Goal: Check status: Check status

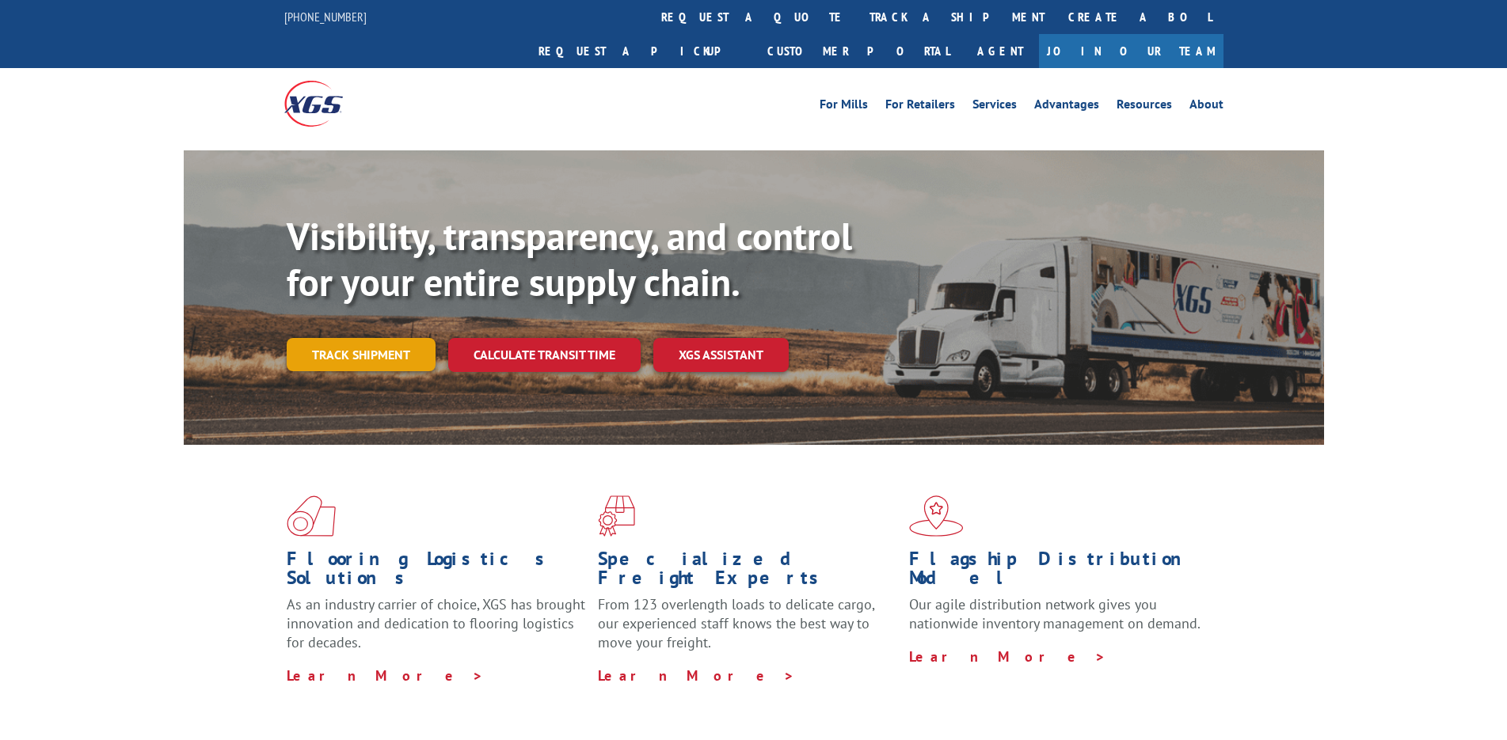
click at [356, 338] on link "Track shipment" at bounding box center [361, 354] width 149 height 33
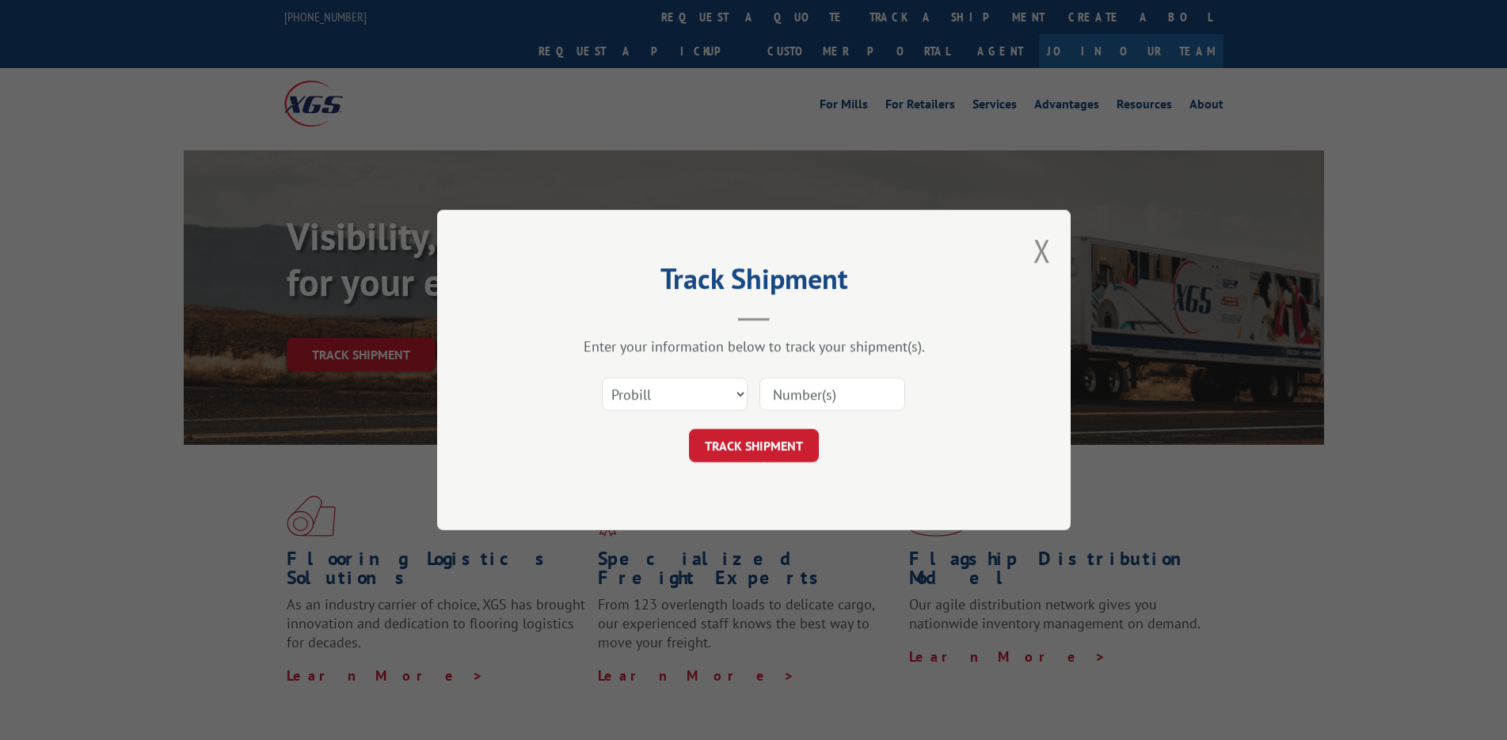
click at [818, 397] on input at bounding box center [832, 394] width 146 height 33
paste input "527642247"
type input "527642247"
click at [778, 452] on button "TRACK SHIPMENT" at bounding box center [754, 445] width 130 height 33
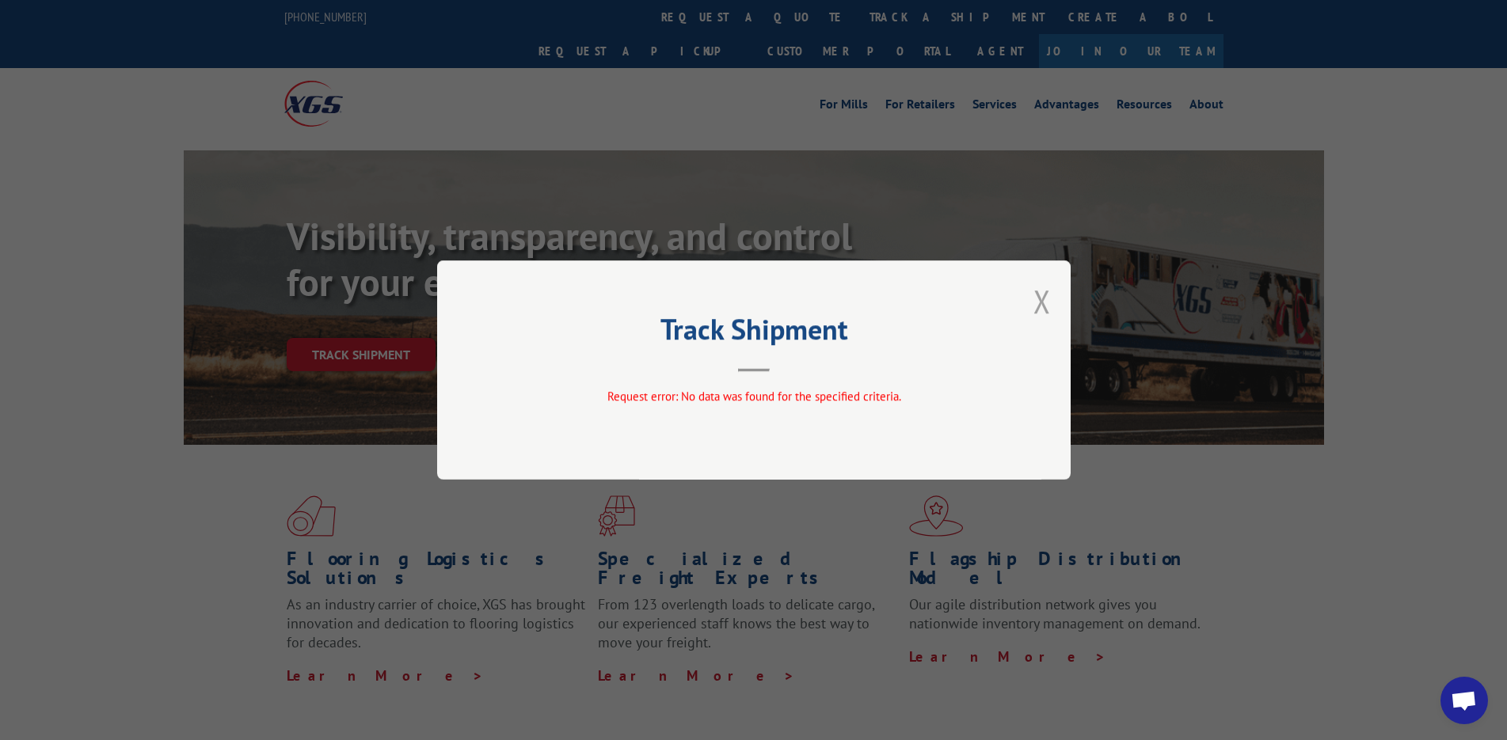
click at [1042, 313] on button "Close modal" at bounding box center [1041, 301] width 17 height 42
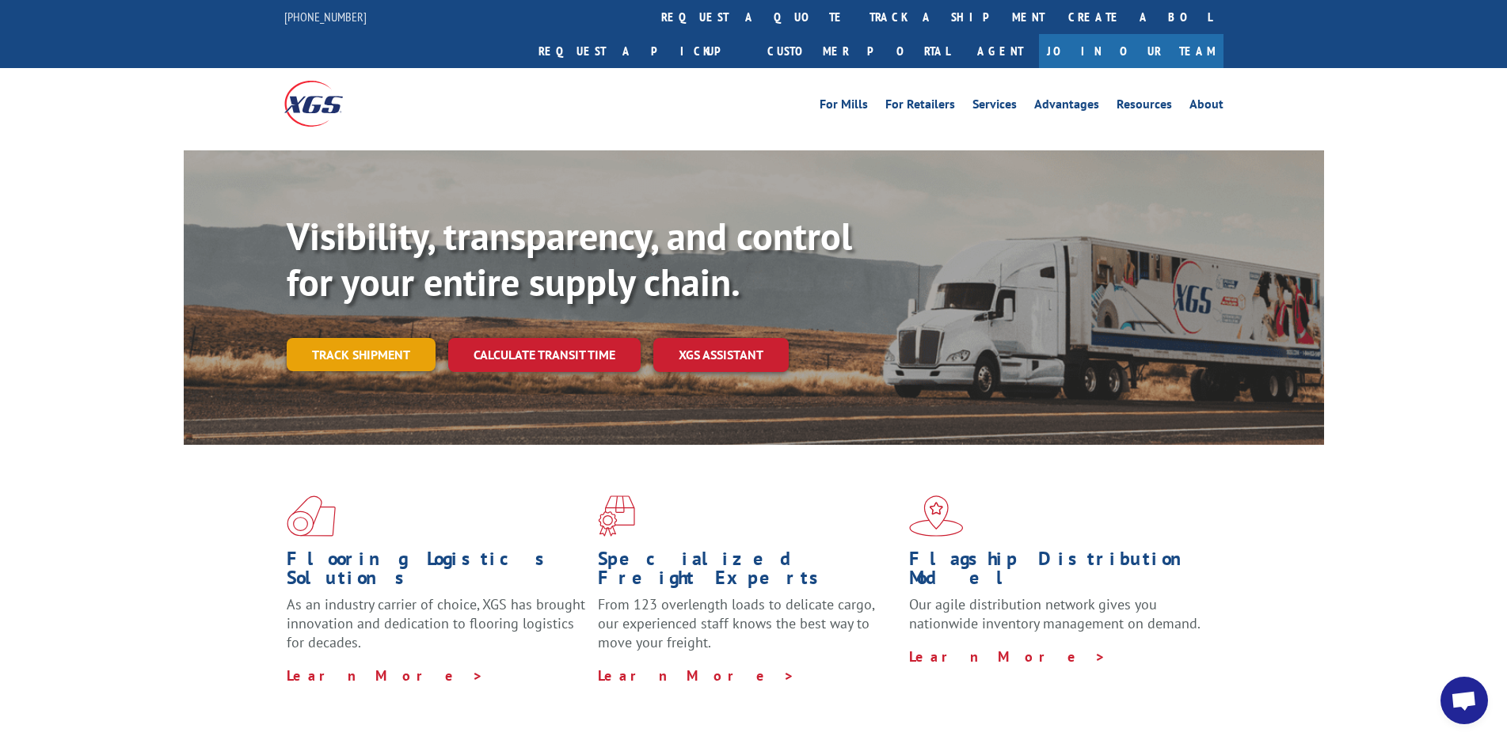
click at [330, 338] on link "Track shipment" at bounding box center [361, 354] width 149 height 33
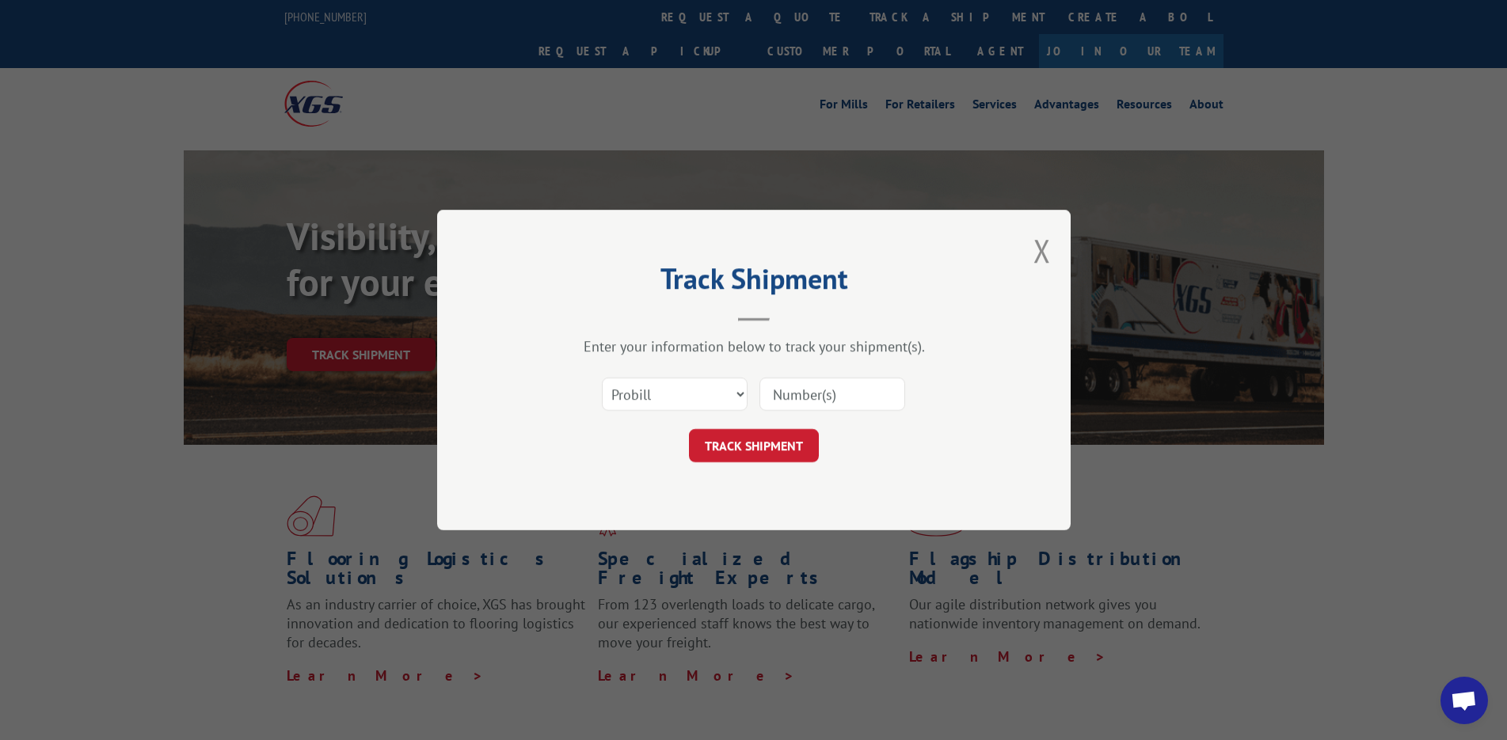
click at [841, 396] on input at bounding box center [832, 394] width 146 height 33
paste input "527642247"
type input "527642247"
click at [640, 405] on select "Select category... Probill BOL PO" at bounding box center [675, 394] width 146 height 33
click at [507, 402] on div "Track Shipment Enter your information below to track your shipment(s). Select c…" at bounding box center [754, 370] width 634 height 321
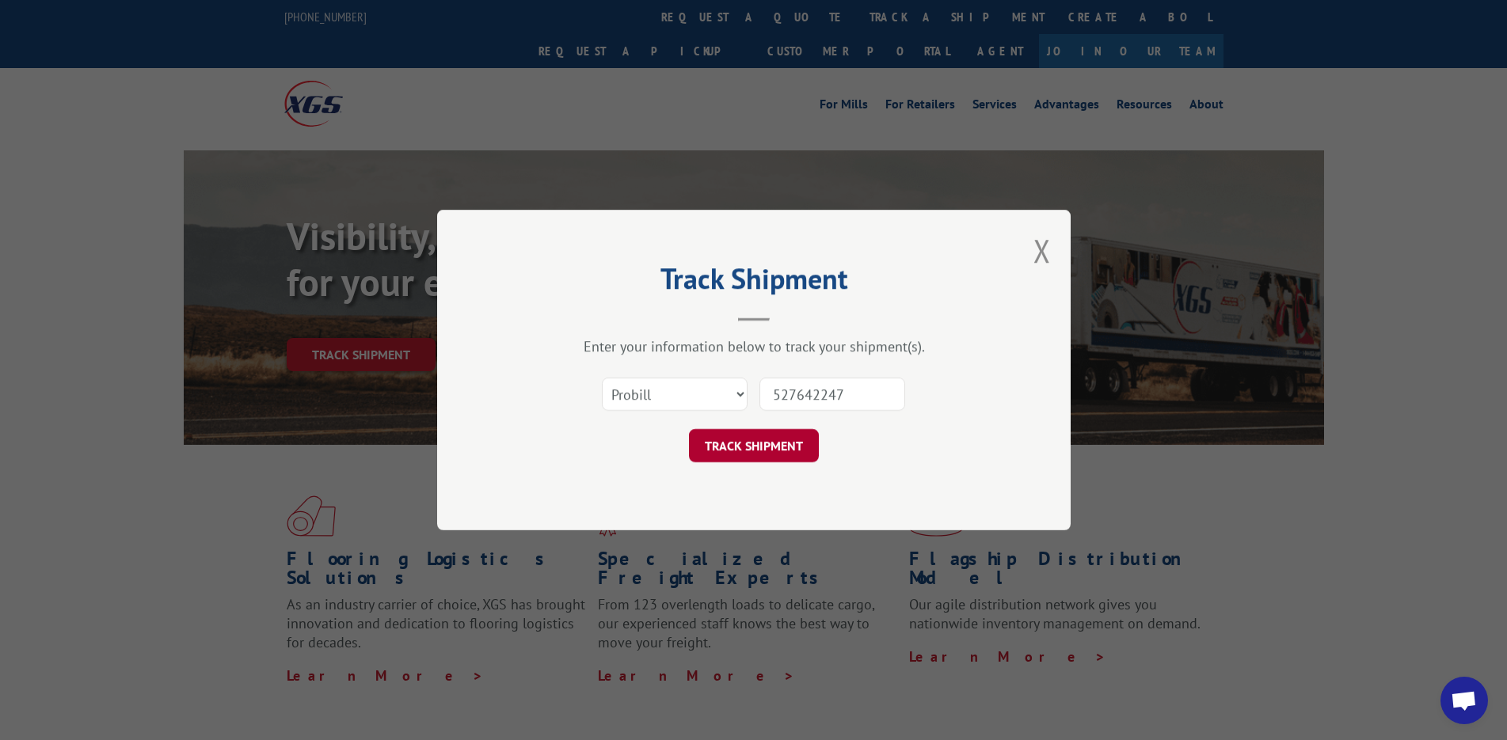
click at [780, 450] on button "TRACK SHIPMENT" at bounding box center [754, 445] width 130 height 33
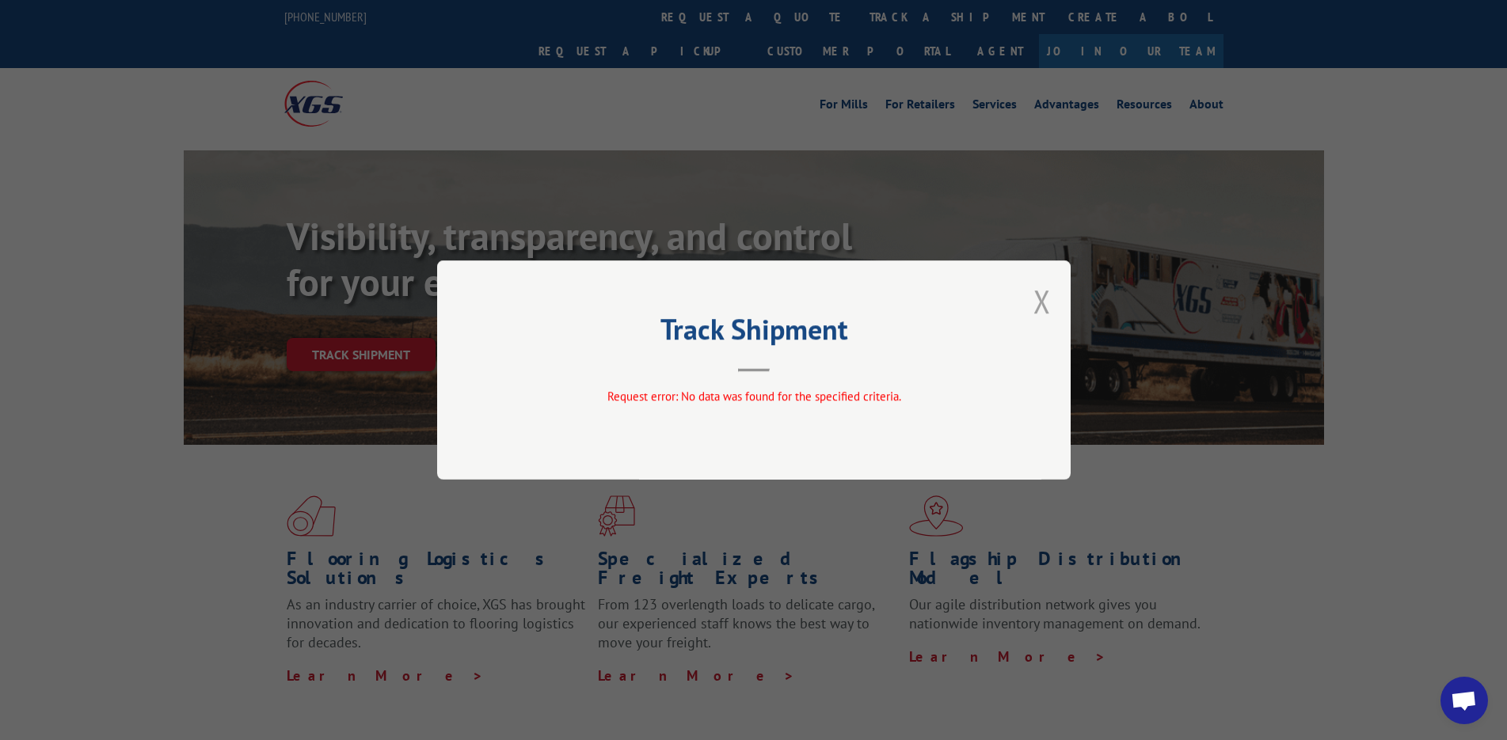
click at [1044, 298] on button "Close modal" at bounding box center [1041, 301] width 17 height 42
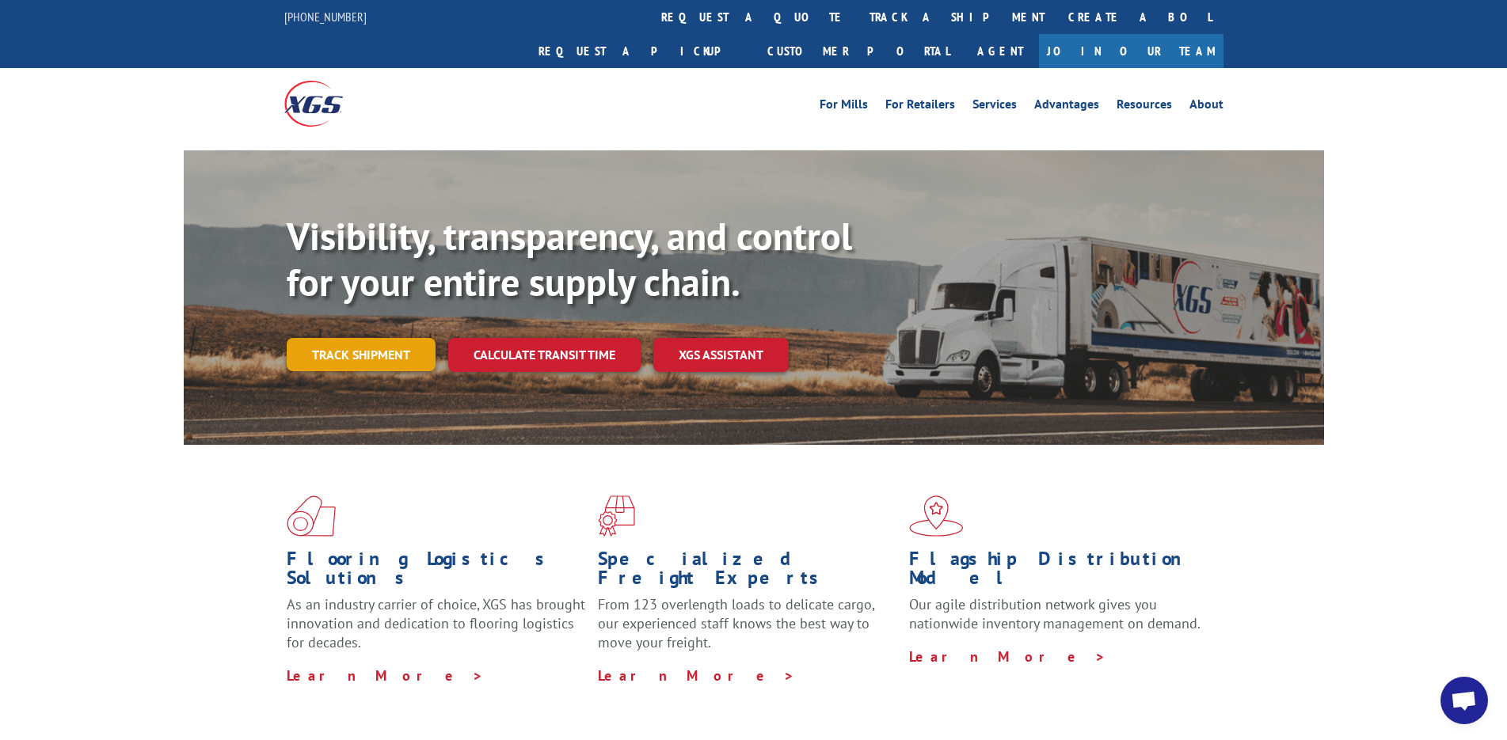
click at [352, 338] on link "Track shipment" at bounding box center [361, 354] width 149 height 33
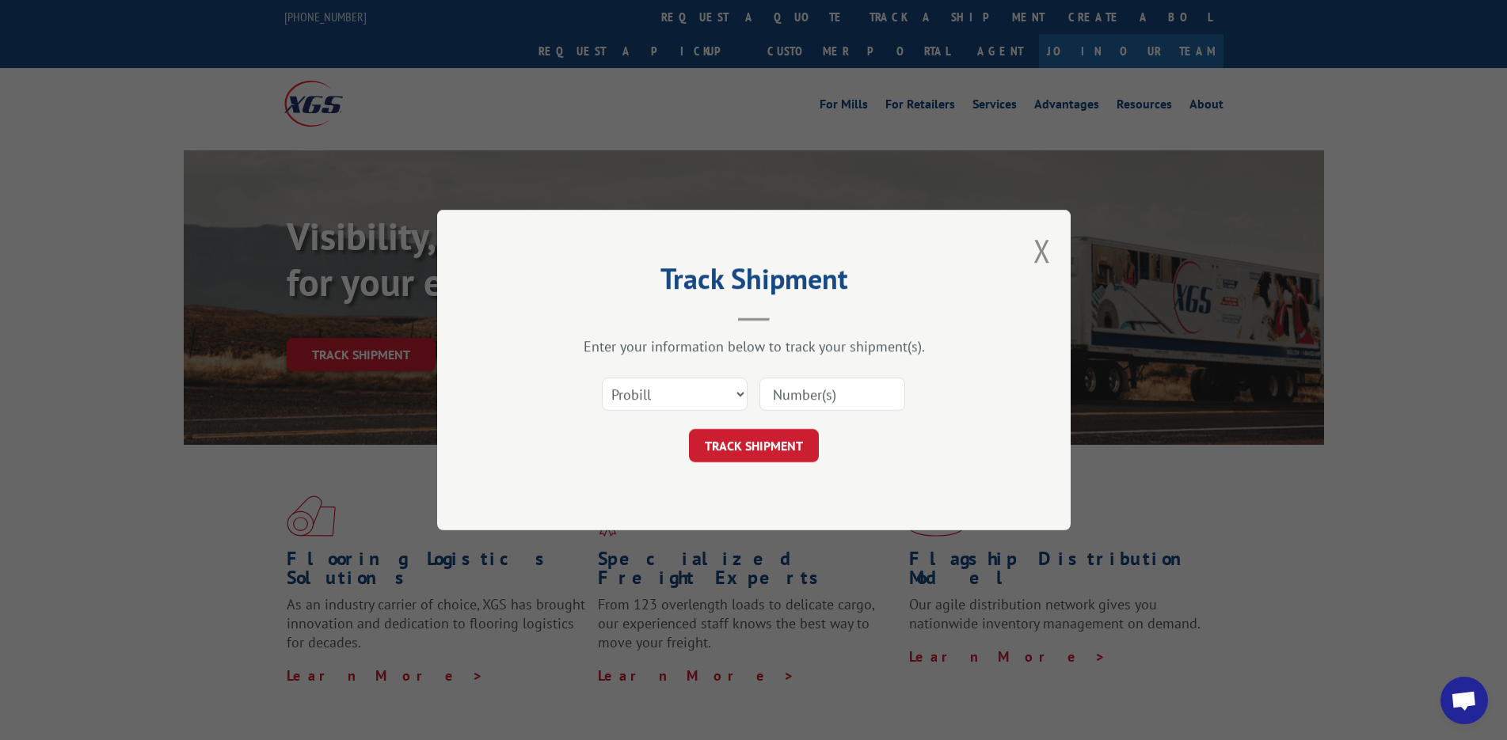
click at [841, 395] on input at bounding box center [832, 394] width 146 height 33
paste input "17009430"
type input "17009430"
drag, startPoint x: 755, startPoint y: 443, endPoint x: 797, endPoint y: 499, distance: 69.1
click at [755, 443] on button "TRACK SHIPMENT" at bounding box center [754, 445] width 130 height 33
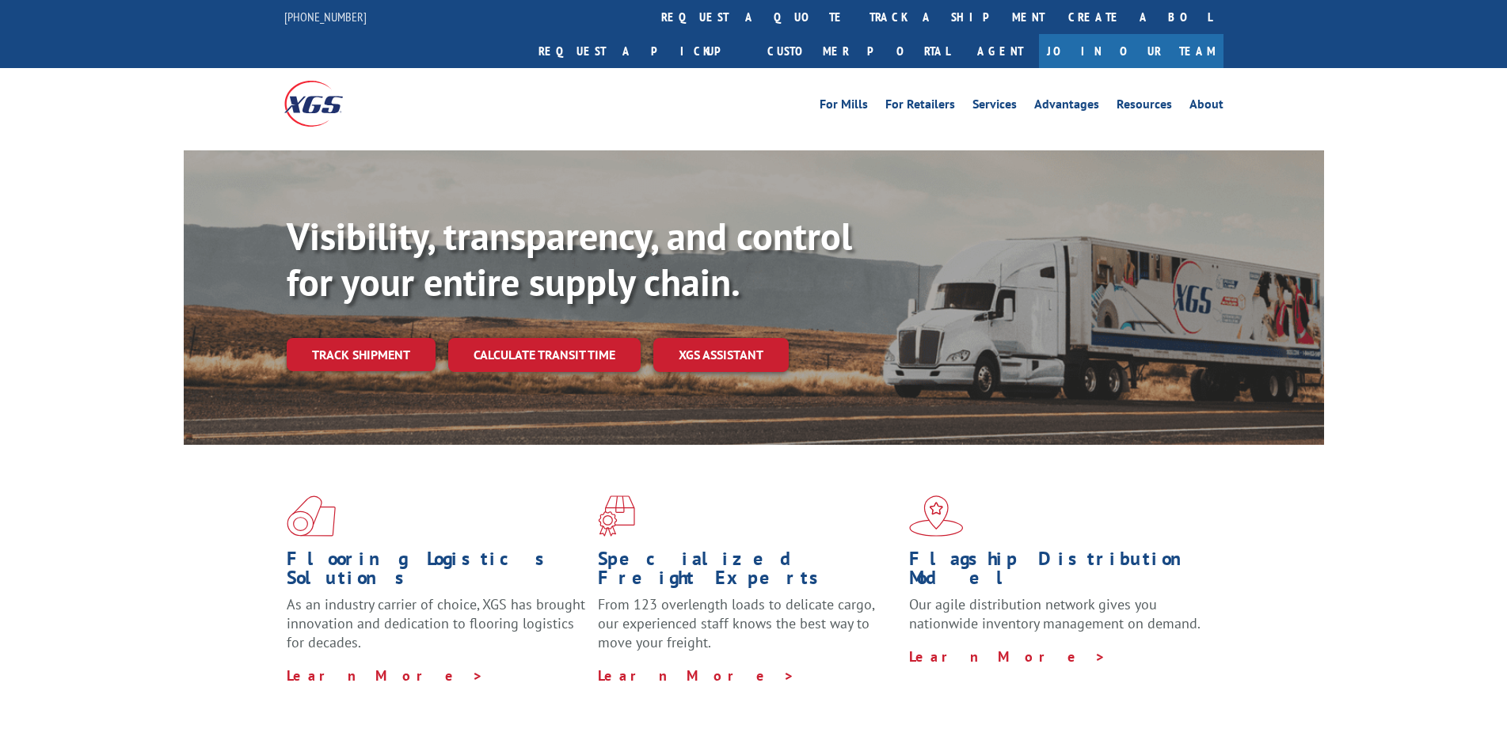
drag, startPoint x: 1, startPoint y: 257, endPoint x: 127, endPoint y: 302, distance: 133.5
click at [1, 257] on div "Visibility, transparency, and control for your entire supply chain. Track shipm…" at bounding box center [753, 312] width 1507 height 325
click at [390, 338] on link "Track shipment" at bounding box center [361, 354] width 149 height 33
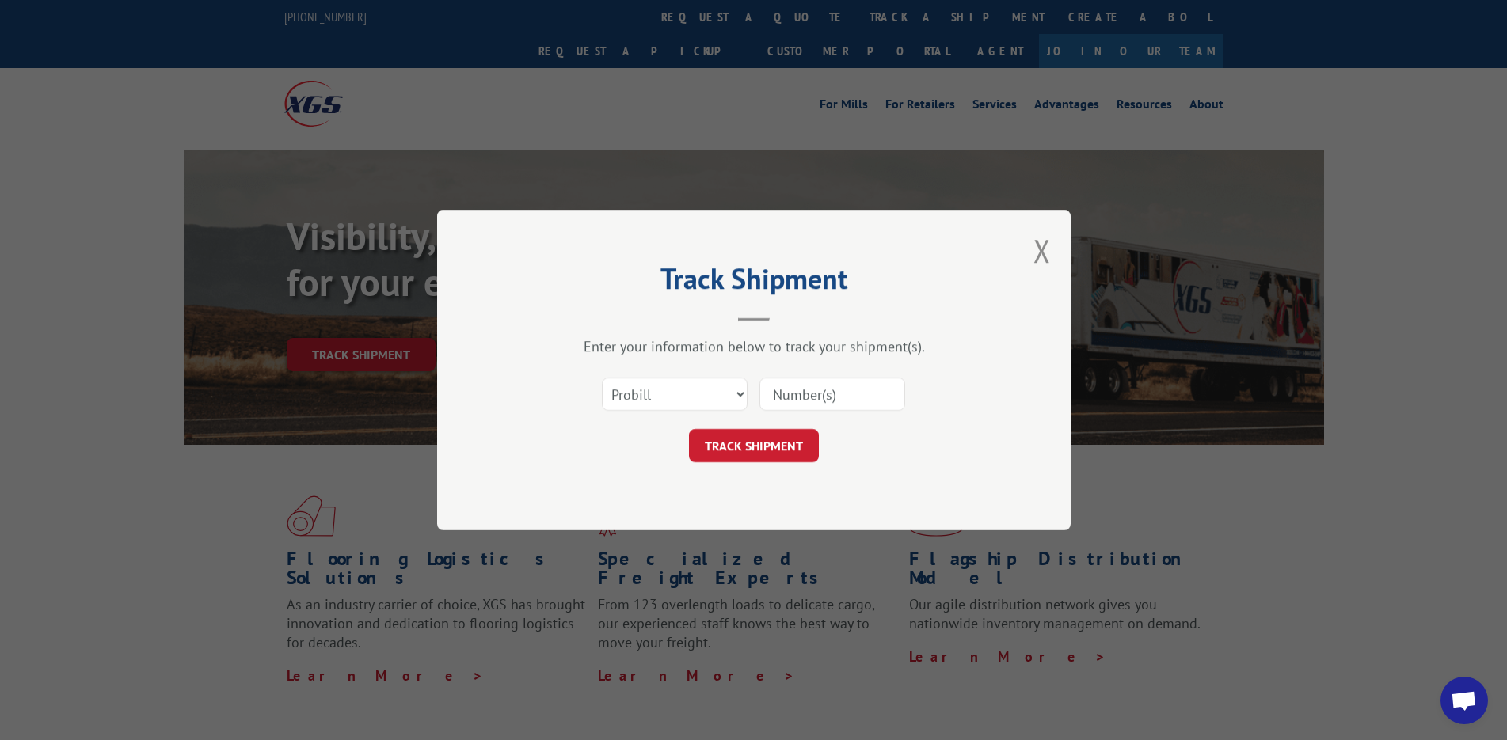
click at [829, 391] on input at bounding box center [832, 394] width 146 height 33
paste input "17009430"
type input "17009430"
click at [734, 454] on button "TRACK SHIPMENT" at bounding box center [754, 445] width 130 height 33
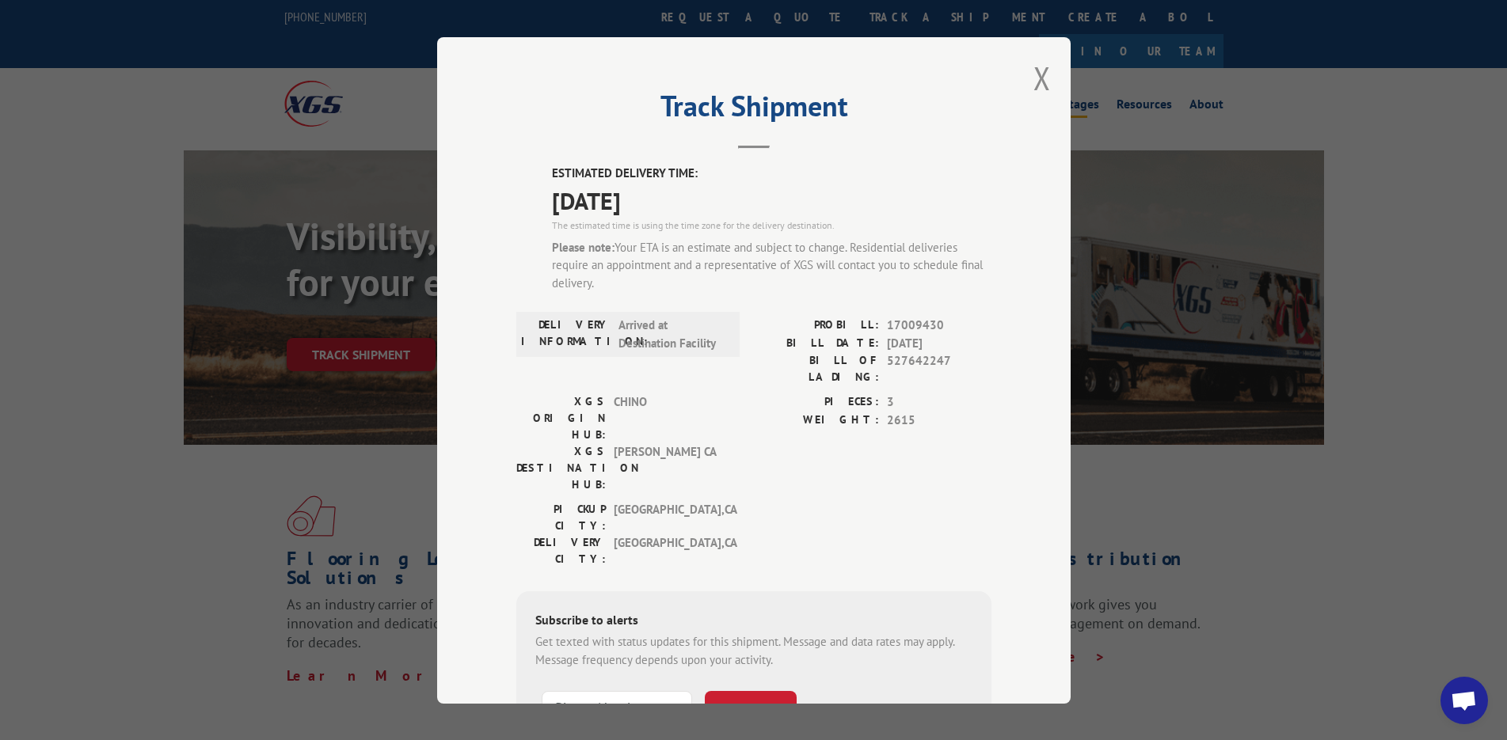
click at [1033, 72] on button "Close modal" at bounding box center [1041, 78] width 17 height 42
